Goal: Task Accomplishment & Management: Use online tool/utility

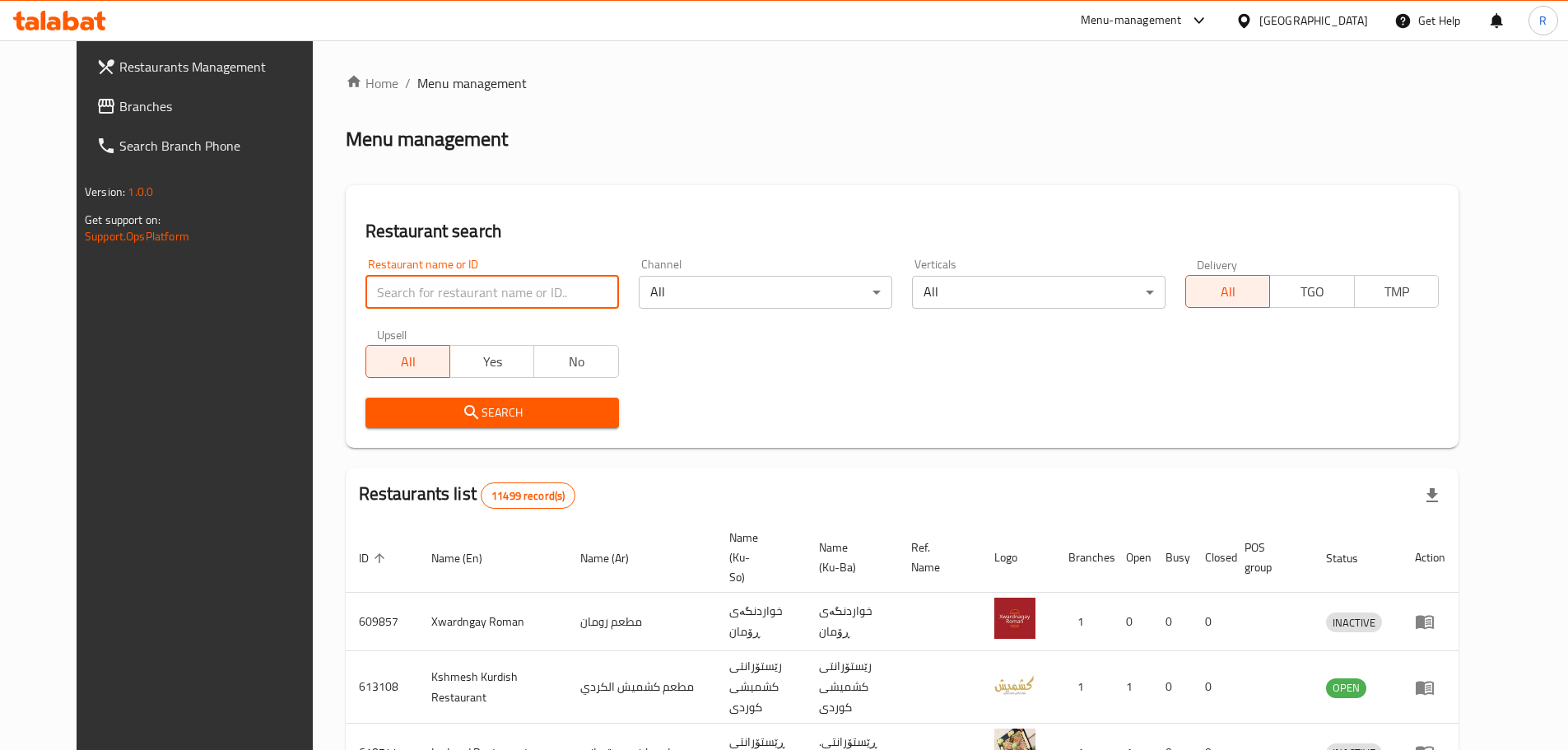
click at [522, 287] on input "search" at bounding box center [492, 292] width 253 height 33
type input "gas lashkr"
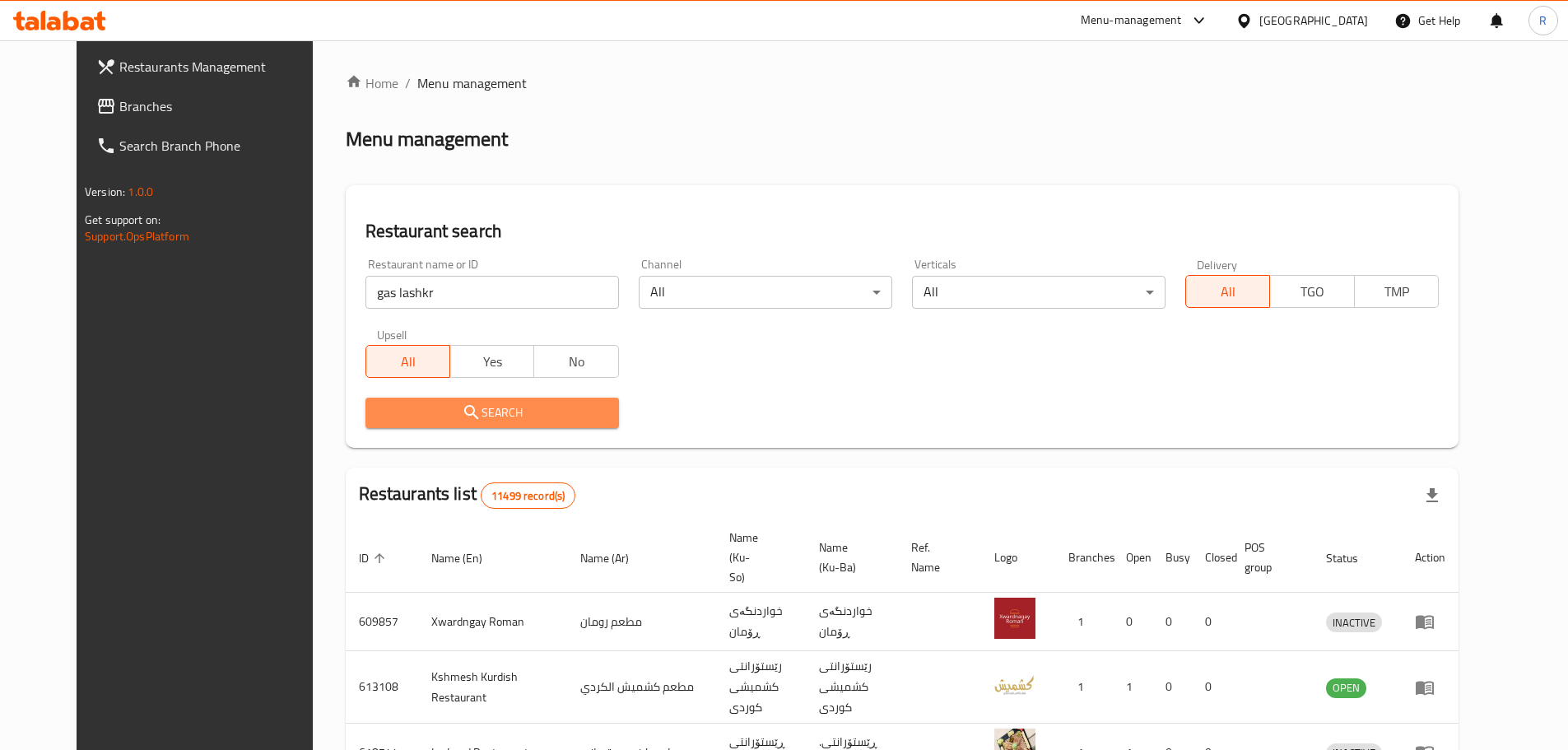
click at [419, 408] on span "Search" at bounding box center [492, 413] width 227 height 21
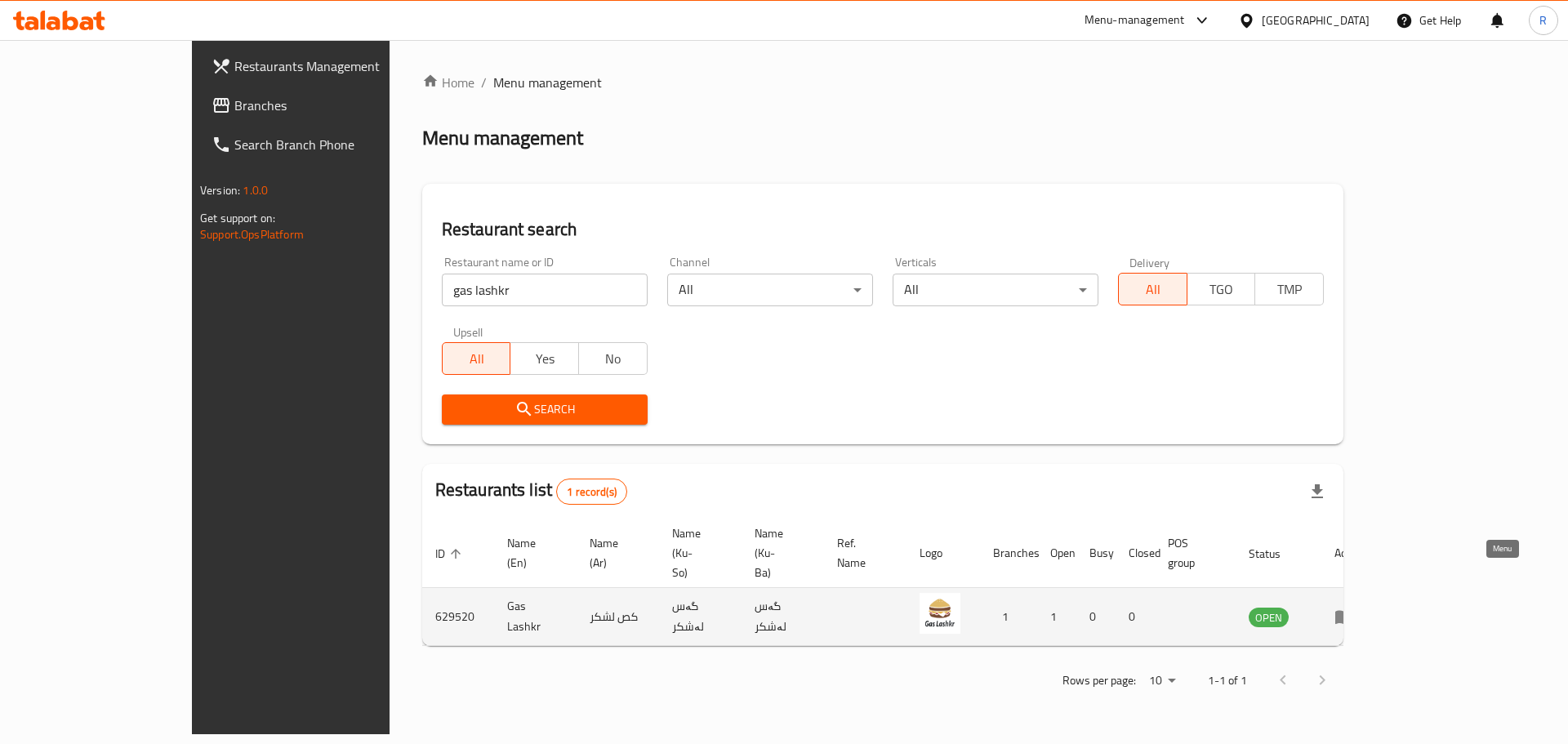
click at [1353, 611] on icon "enhanced table" at bounding box center [1343, 618] width 18 height 14
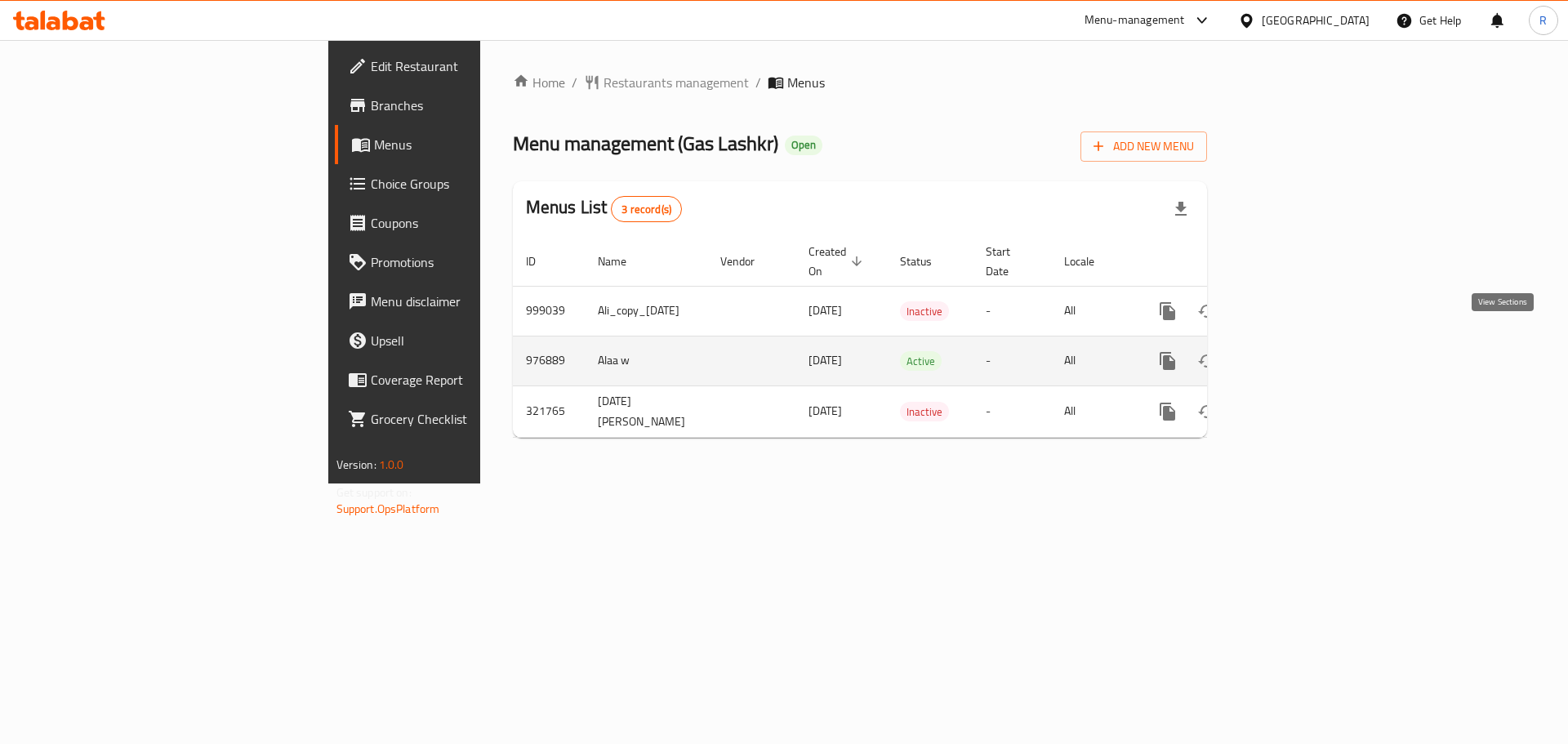
click at [1293, 353] on icon "enhanced table" at bounding box center [1285, 360] width 14 height 14
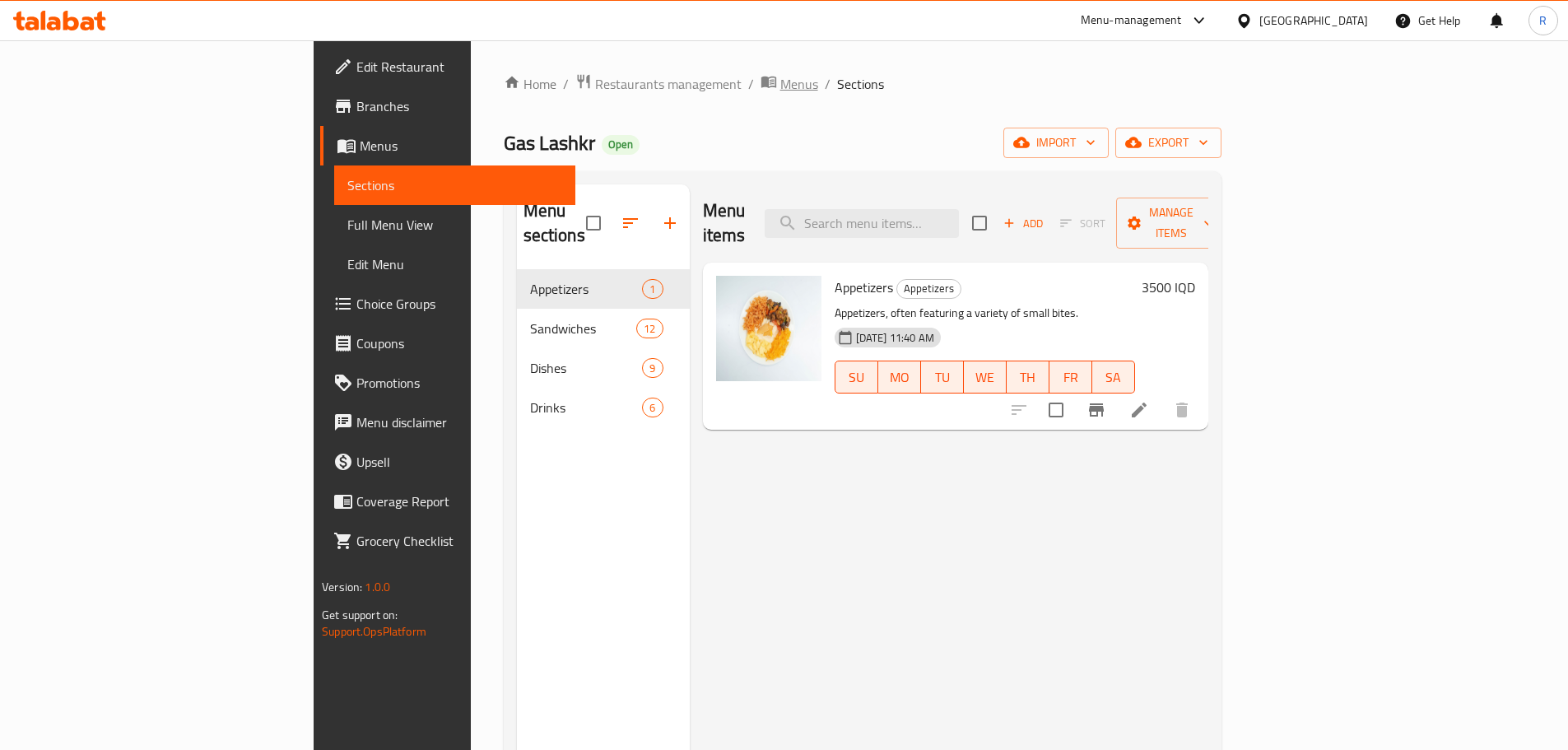
click at [780, 77] on span "Menus" at bounding box center [799, 83] width 38 height 20
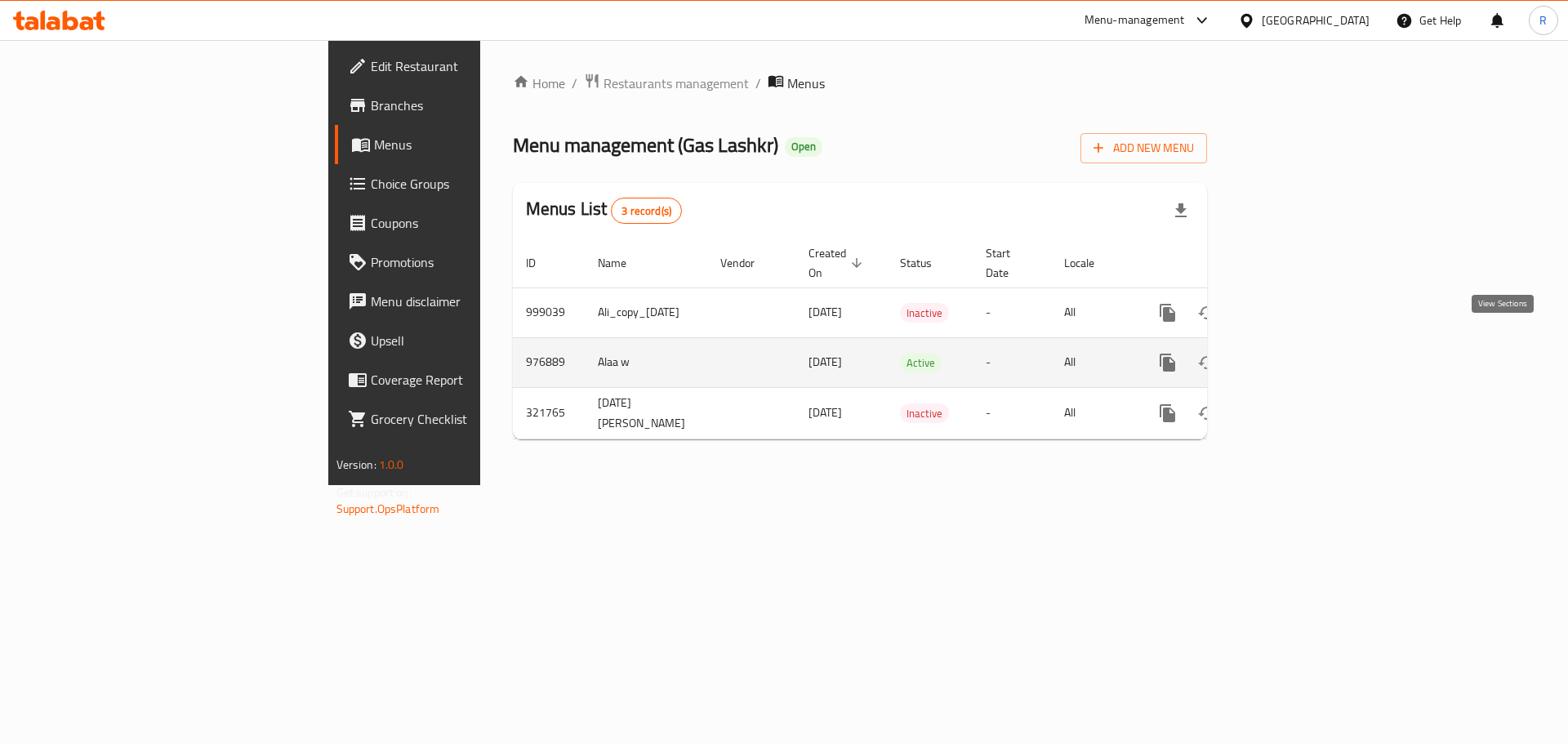
click at [1295, 352] on icon "enhanced table" at bounding box center [1285, 362] width 20 height 20
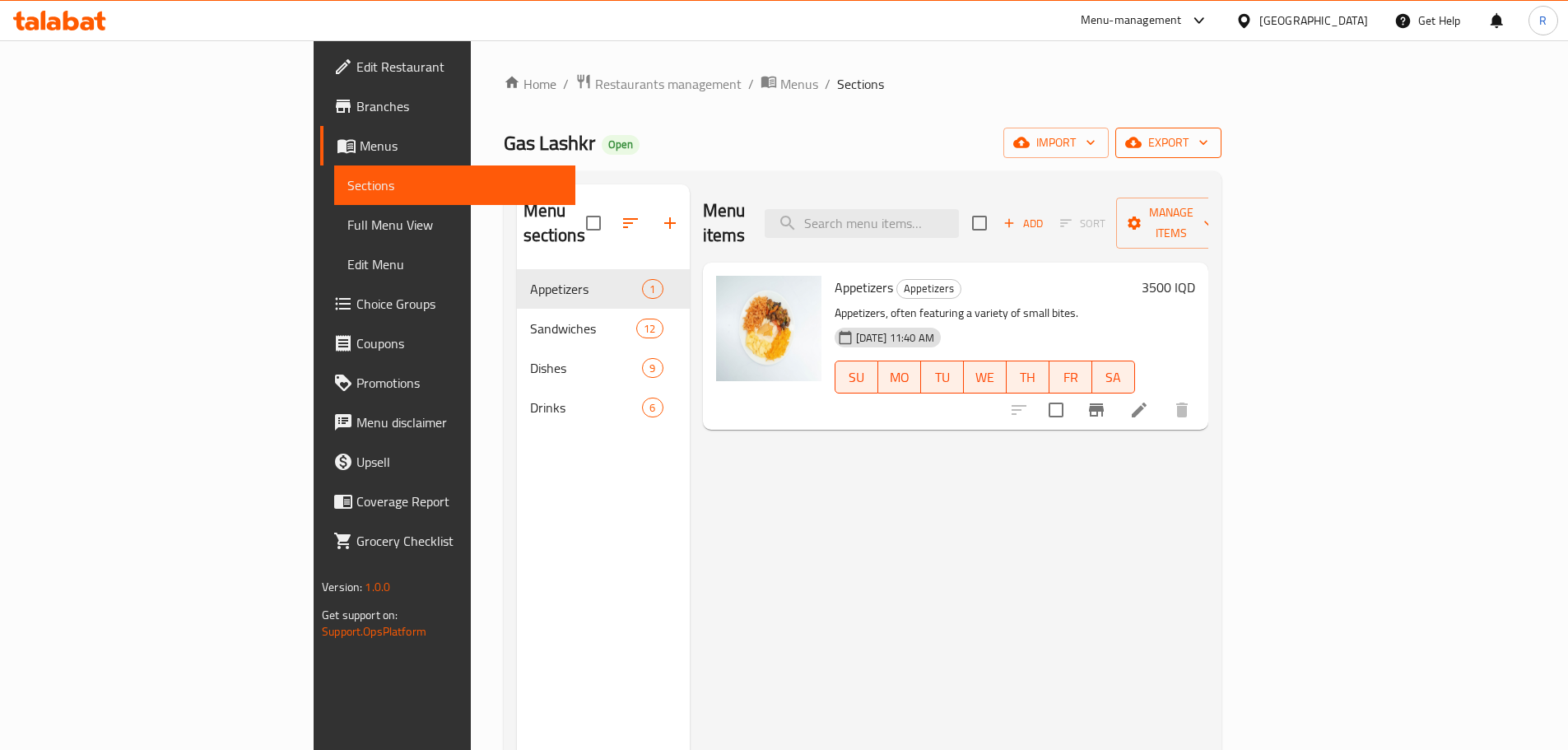
click at [1212, 143] on icon "button" at bounding box center [1203, 142] width 16 height 16
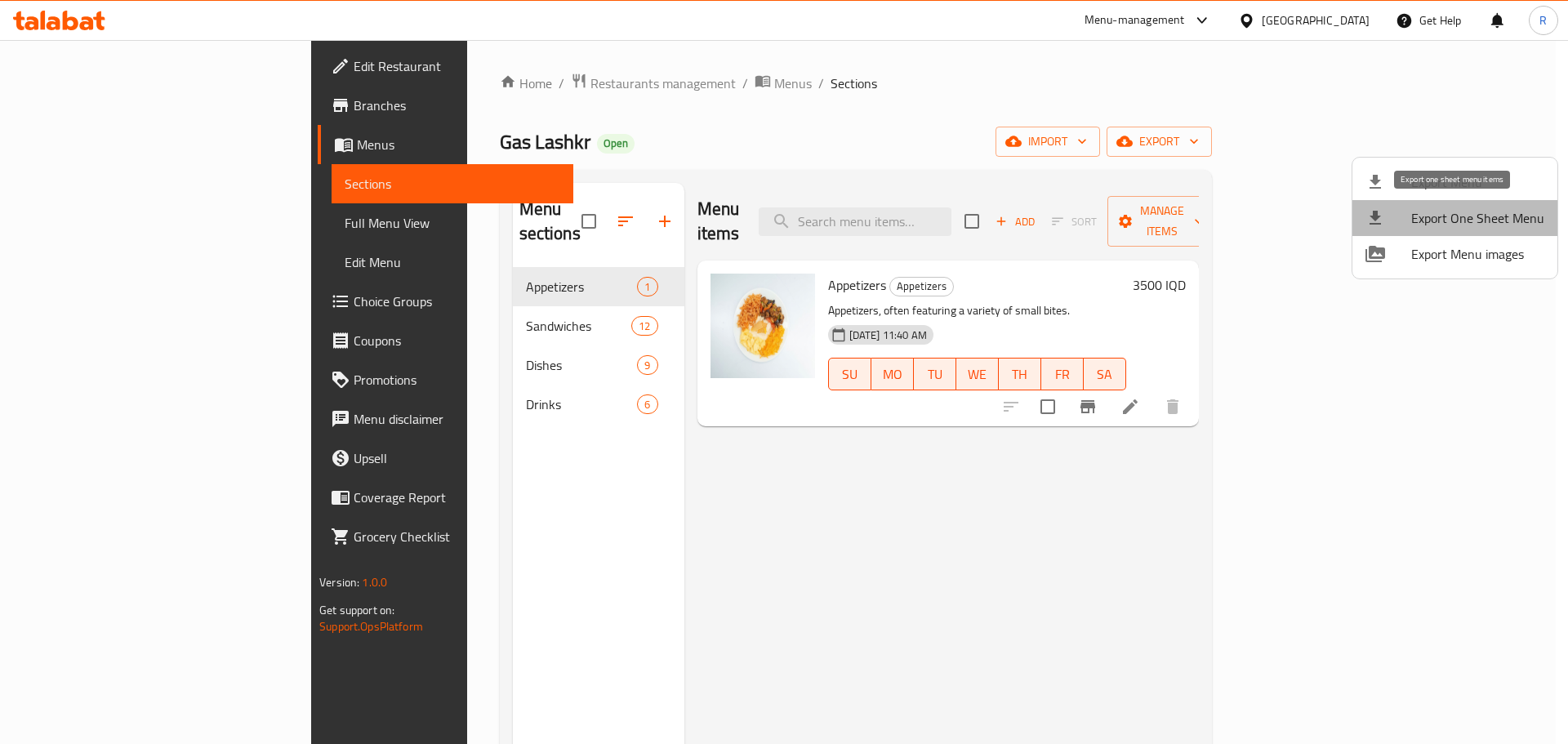
click at [1533, 218] on span "Export One Sheet Menu" at bounding box center [1478, 218] width 133 height 20
